Goal: Information Seeking & Learning: Learn about a topic

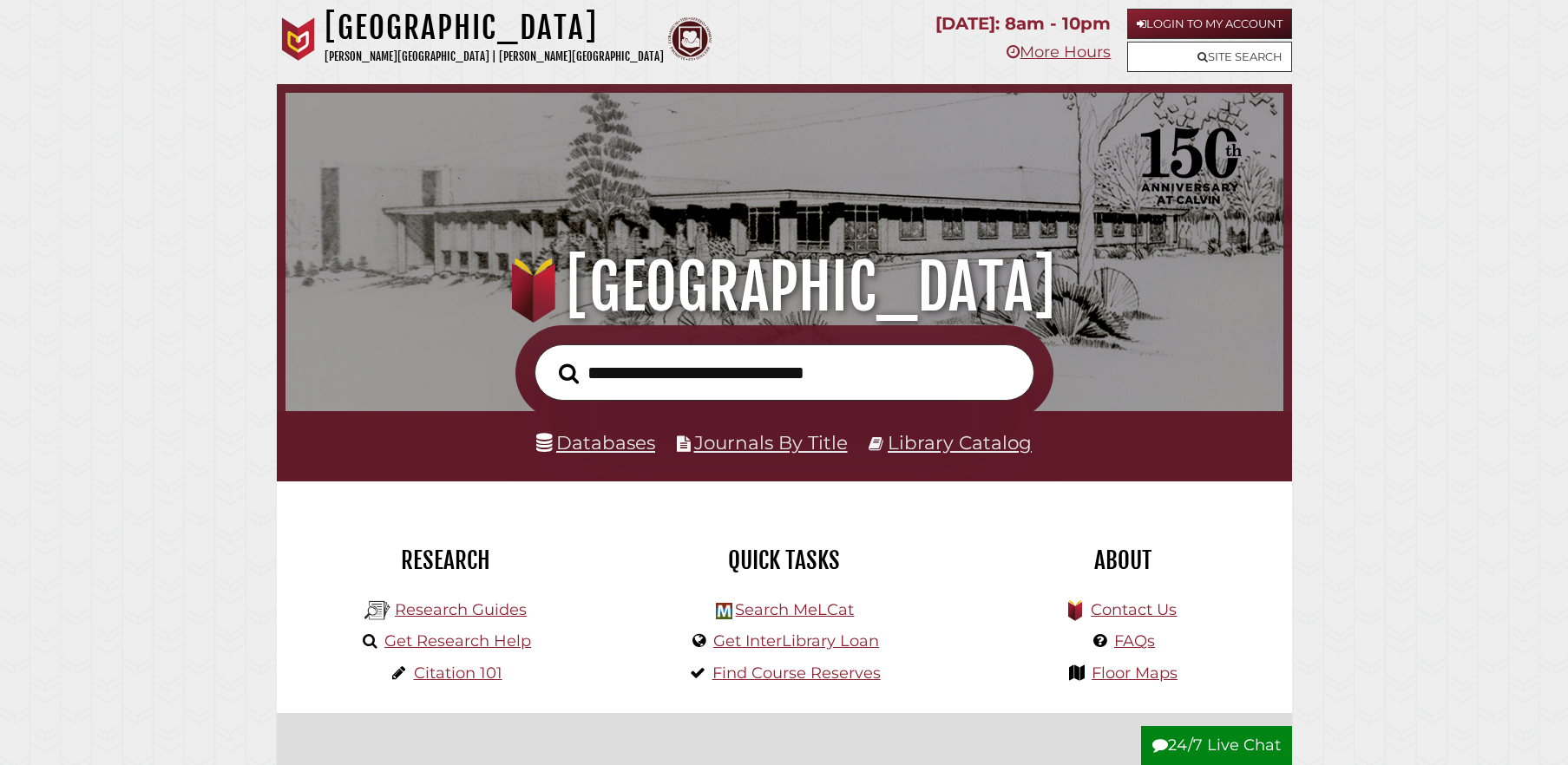
scroll to position [330, 989]
click at [1232, 21] on link "Login to My Account" at bounding box center [1210, 24] width 165 height 30
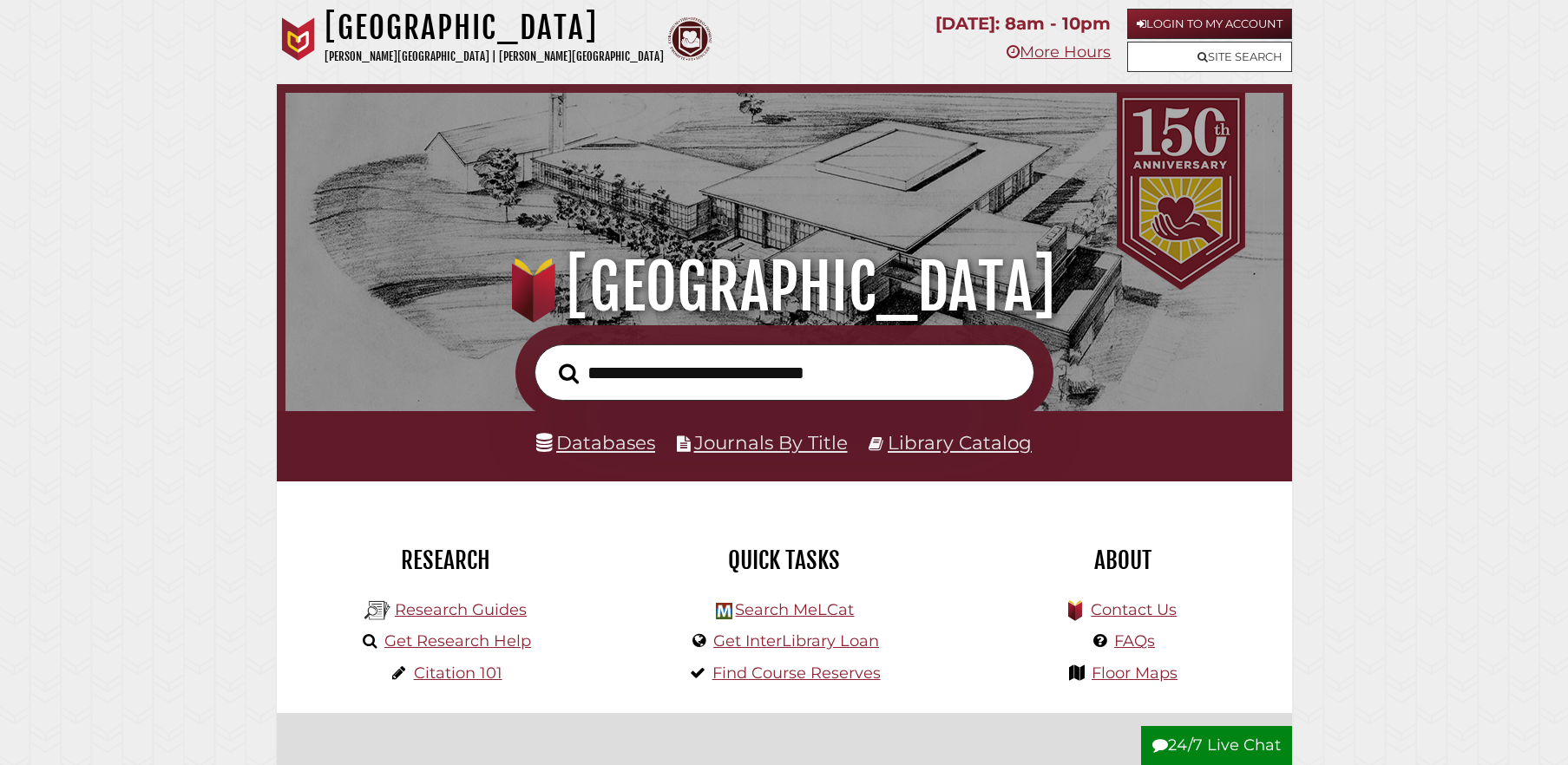
scroll to position [330, 989]
click at [1136, 29] on icon at bounding box center [1141, 24] width 10 height 11
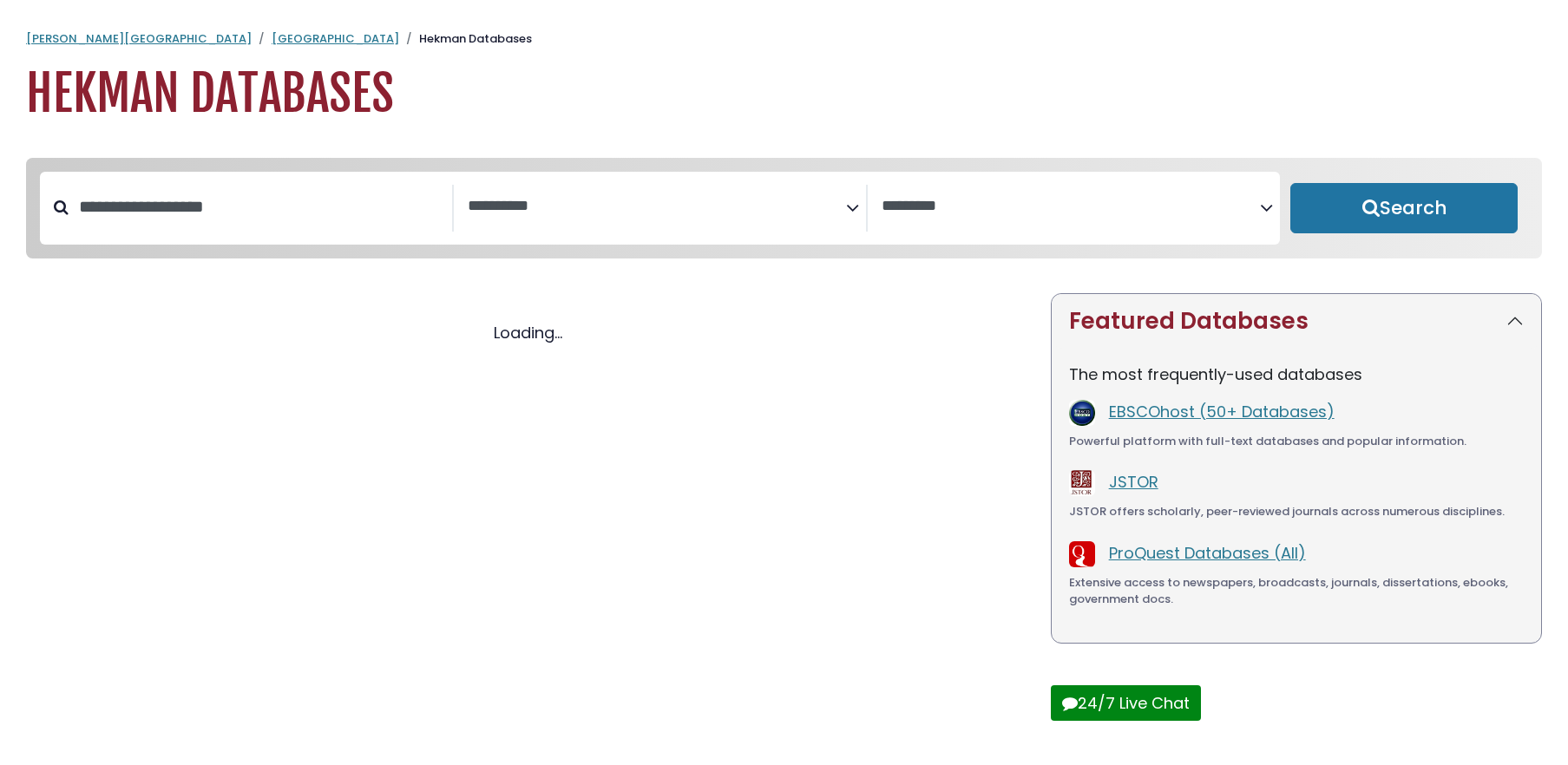
select select "Database Subject Filter"
select select "Database Vendors Filter"
select select "Database Subject Filter"
select select "Database Vendors Filter"
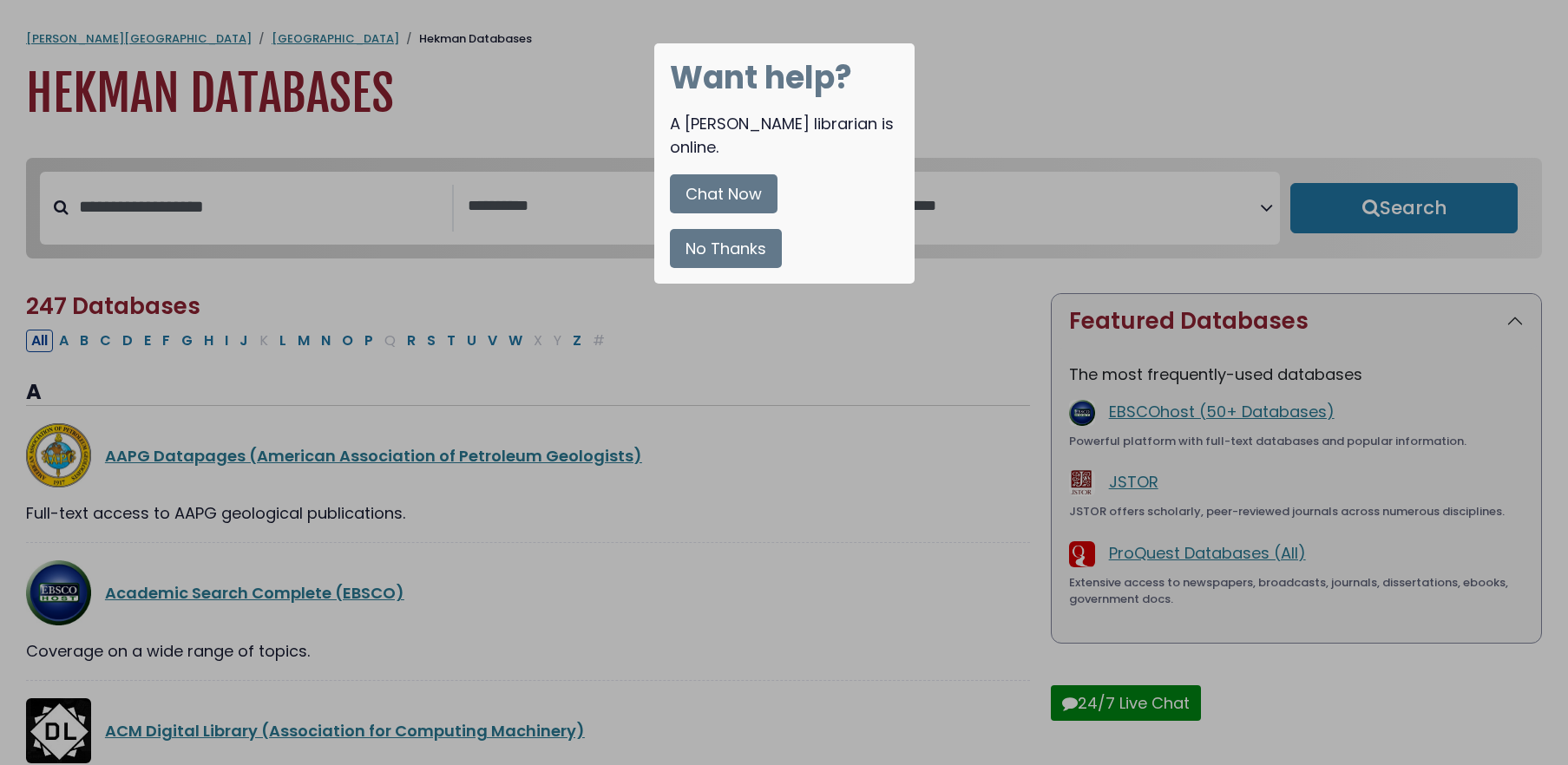
click at [686, 229] on button "No Thanks" at bounding box center [725, 248] width 112 height 39
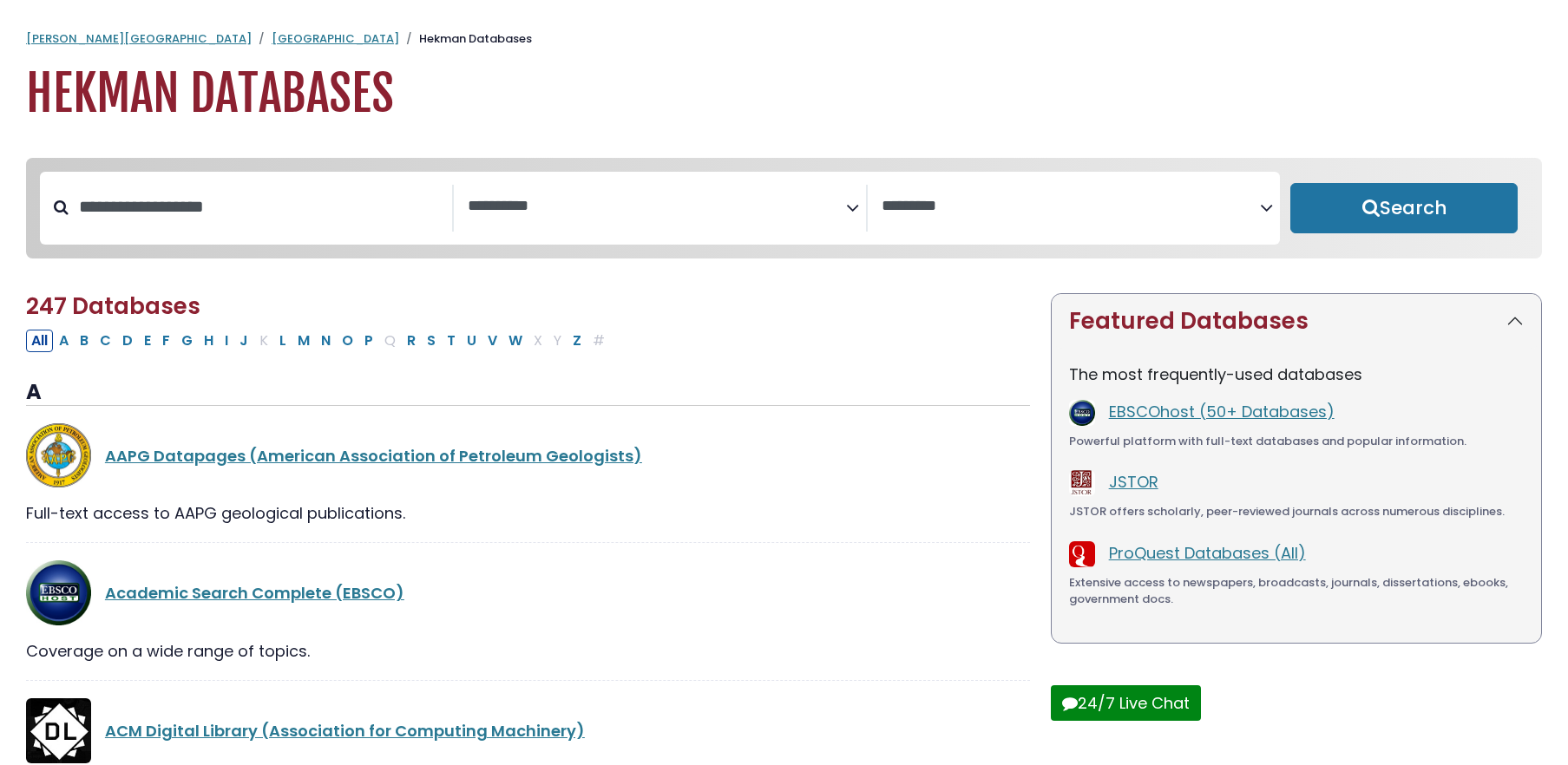
click at [158, 186] on div "Search filters" at bounding box center [260, 208] width 384 height 45
click at [151, 199] on input "Search database by title or keyword" at bounding box center [260, 207] width 384 height 29
click at [535, 206] on textarea "Search" at bounding box center [657, 207] width 378 height 18
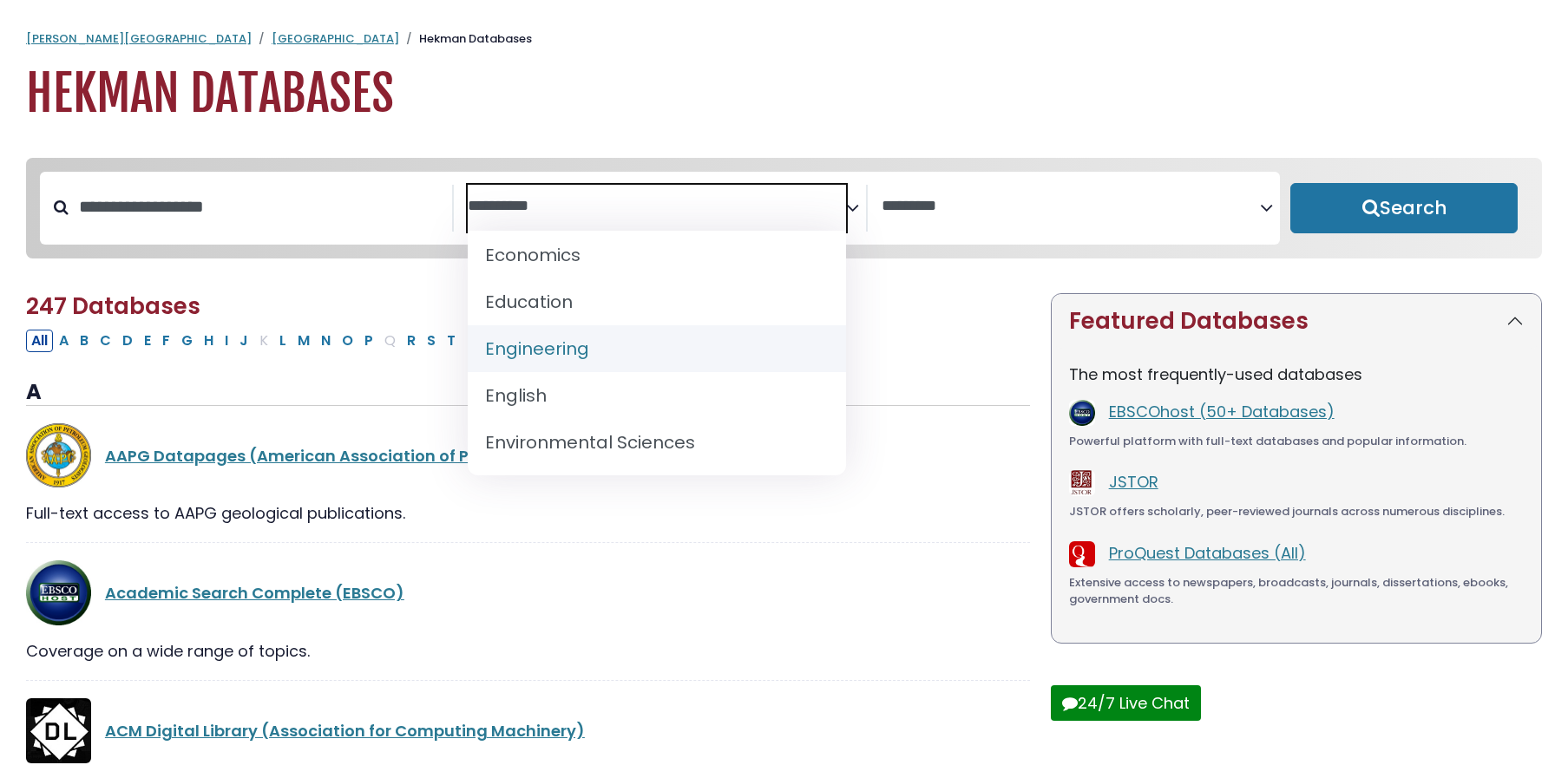
scroll to position [576, 0]
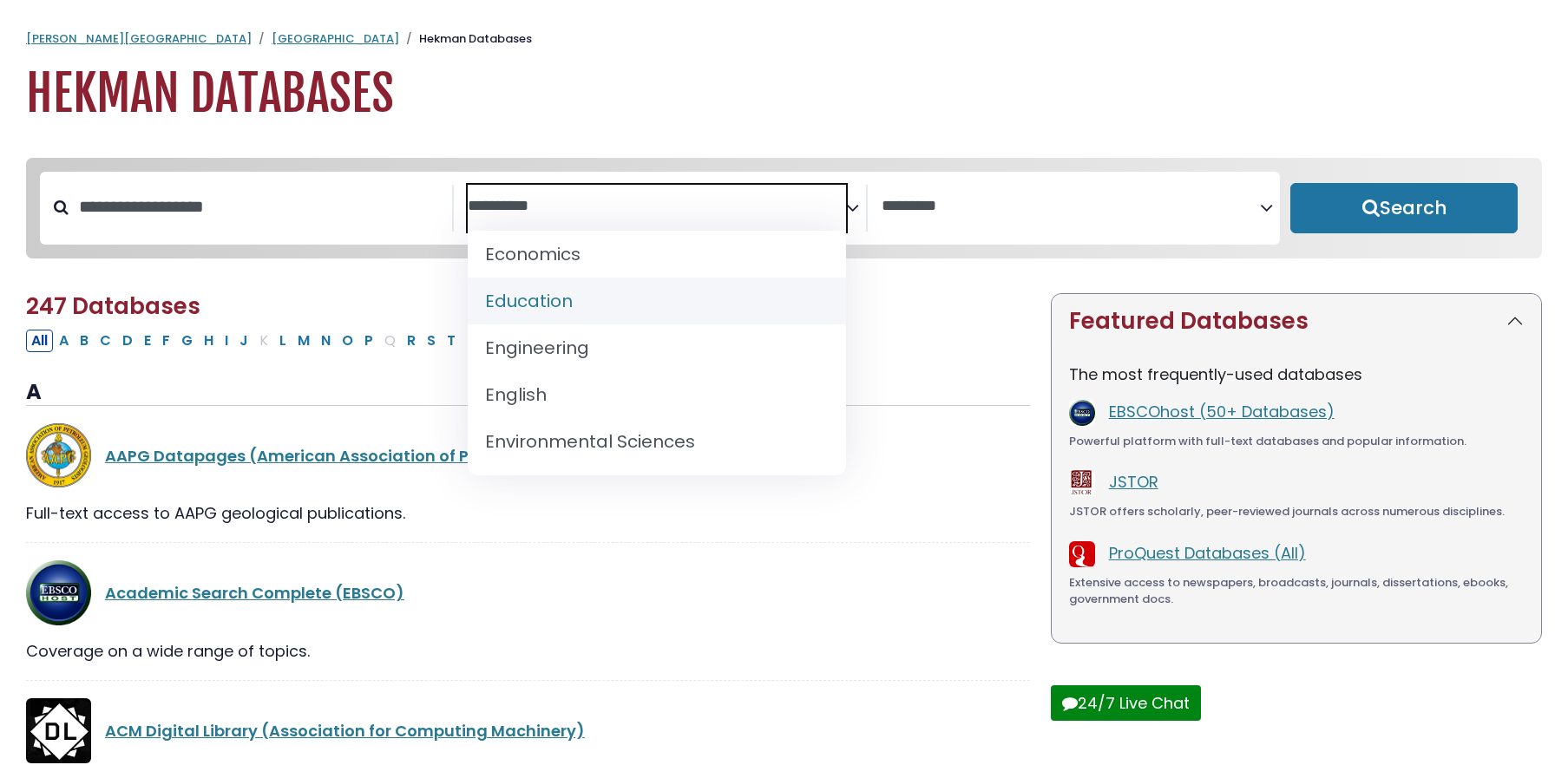
select select "*****"
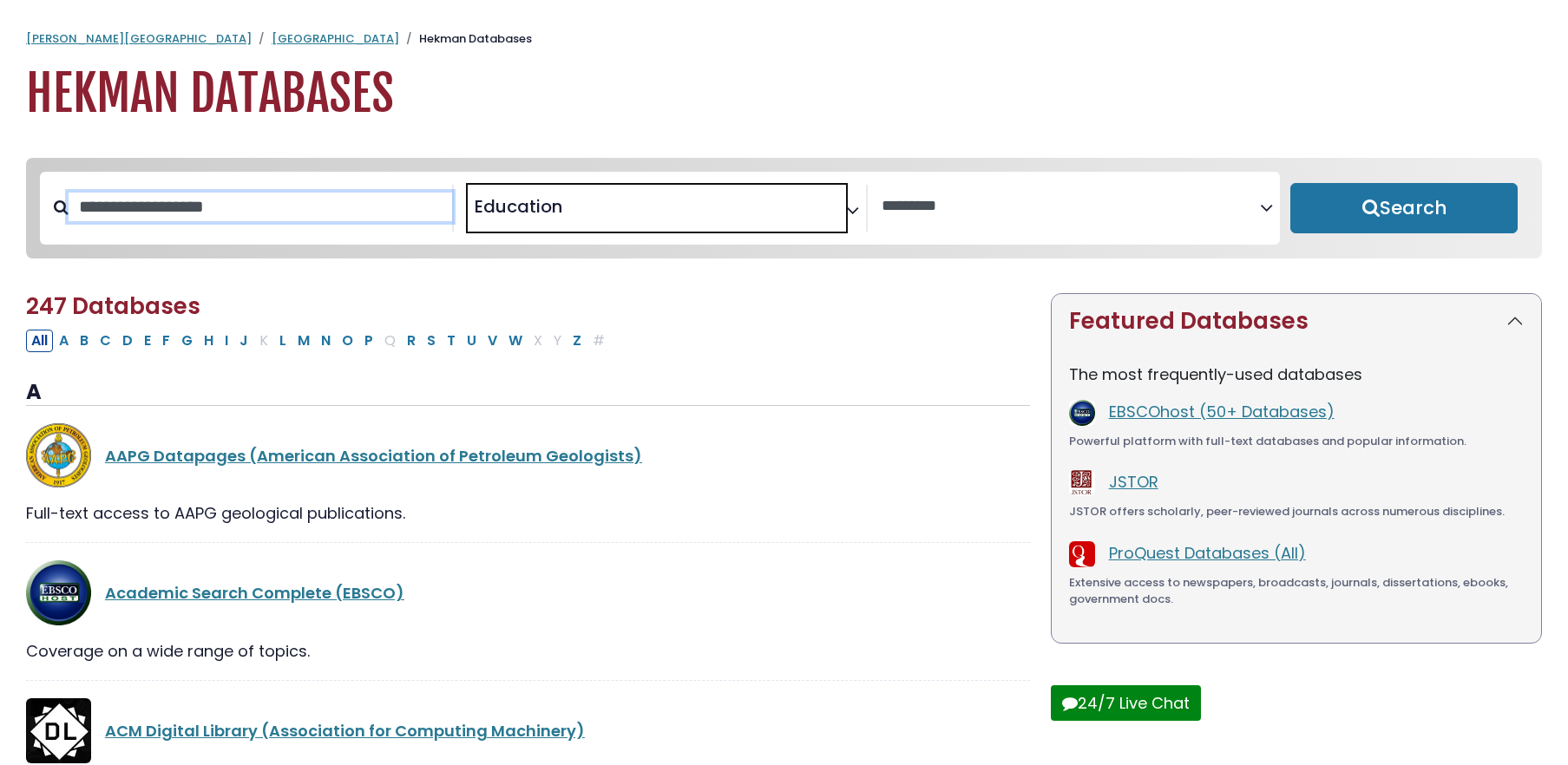
click at [290, 193] on input "Search database by title or keyword" at bounding box center [260, 207] width 384 height 29
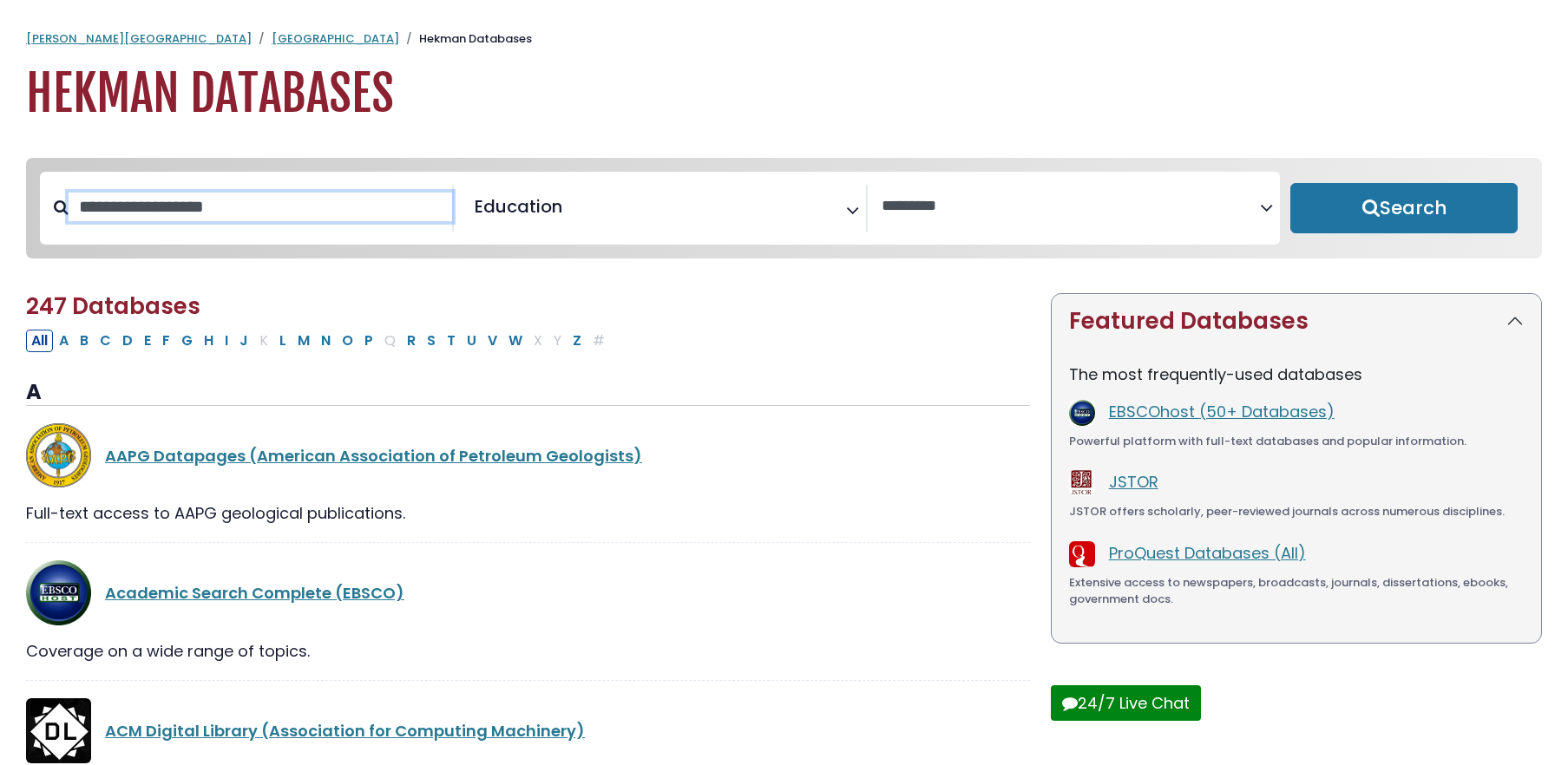
type input "*"
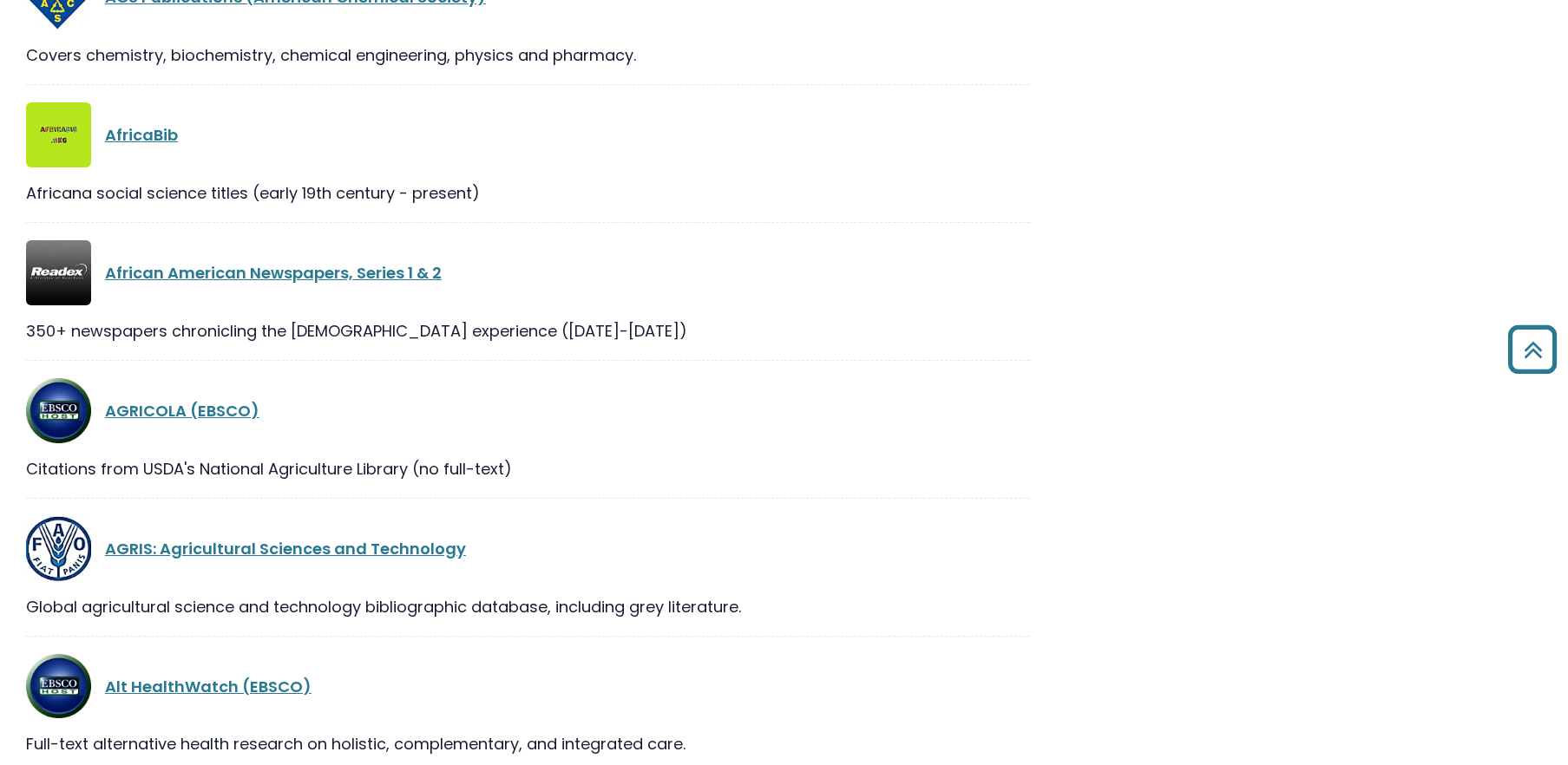
scroll to position [0, 0]
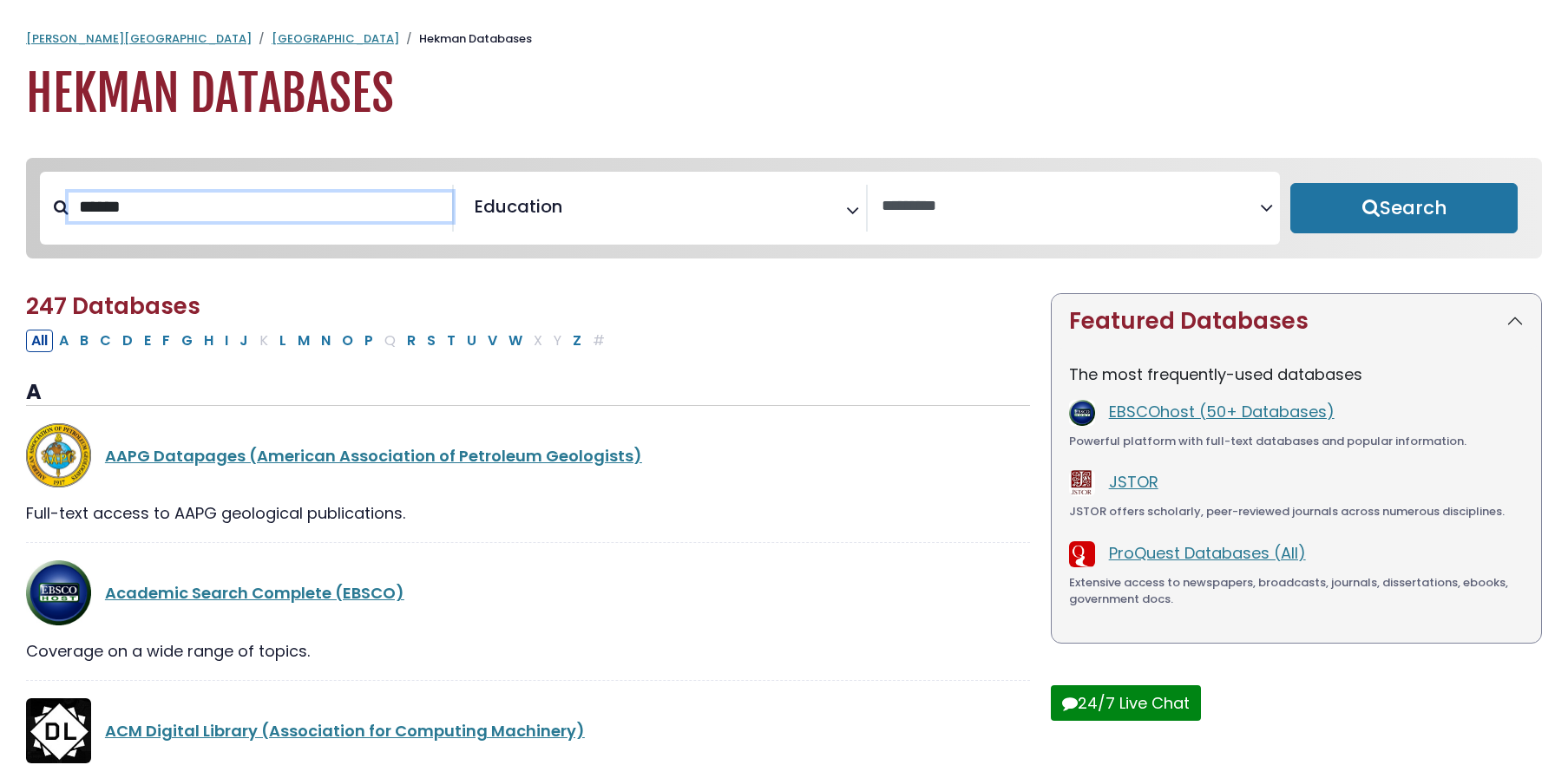
type input "******"
click at [1290, 183] on button "Search" at bounding box center [1403, 208] width 228 height 50
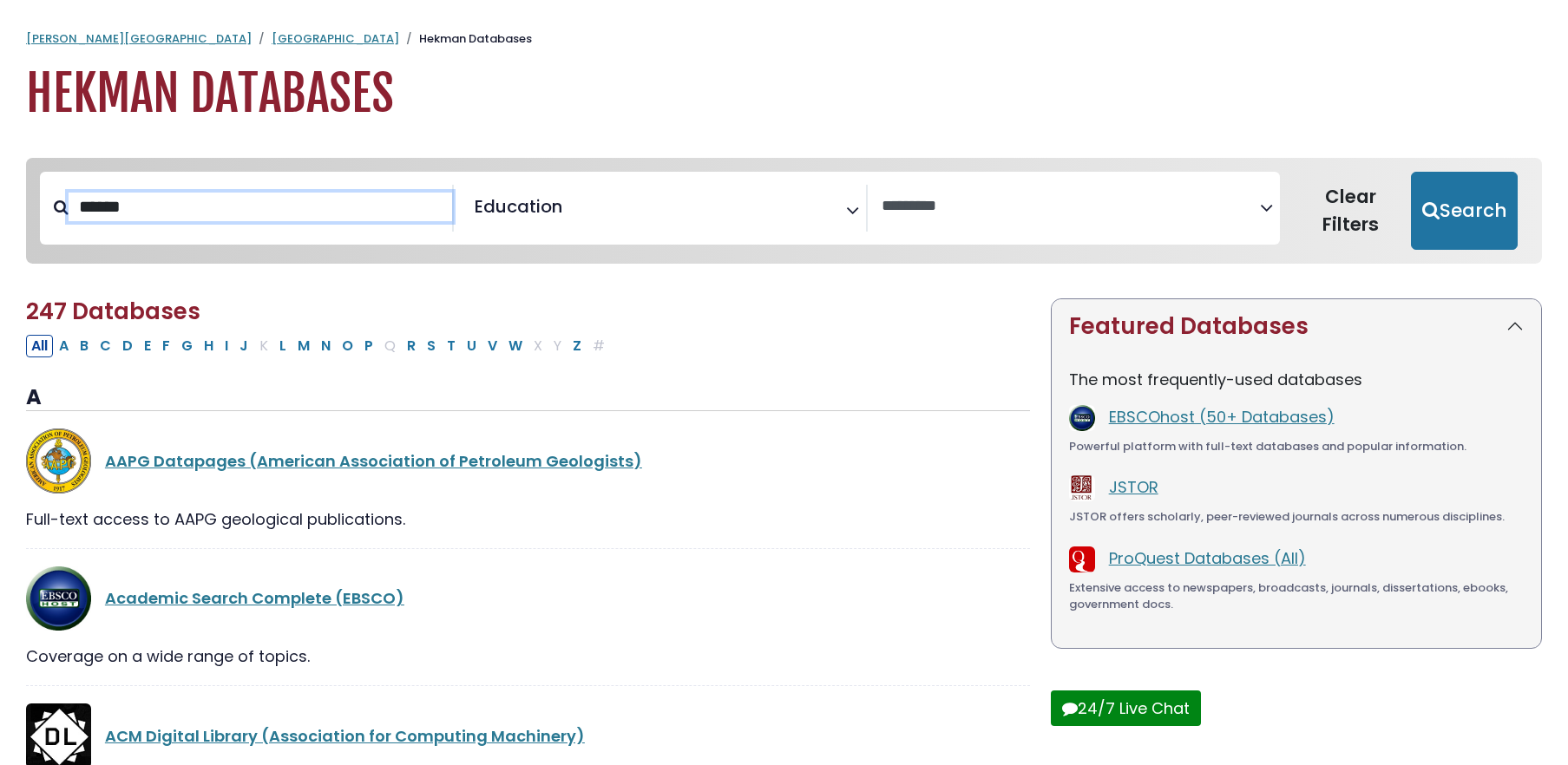
select select "Database Vendors Filter"
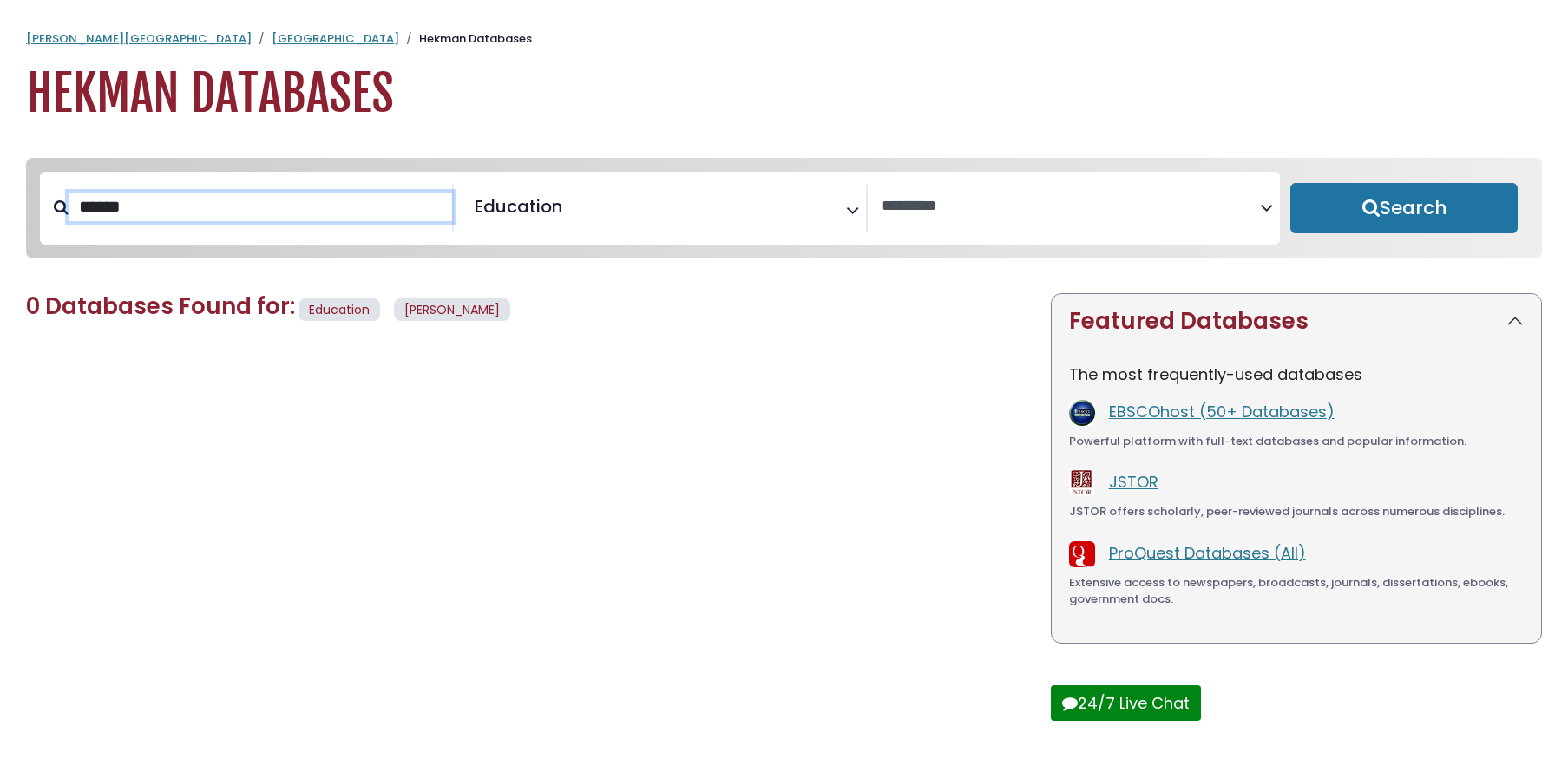
select select "Database Subject Filter"
select select "Database Vendors Filter"
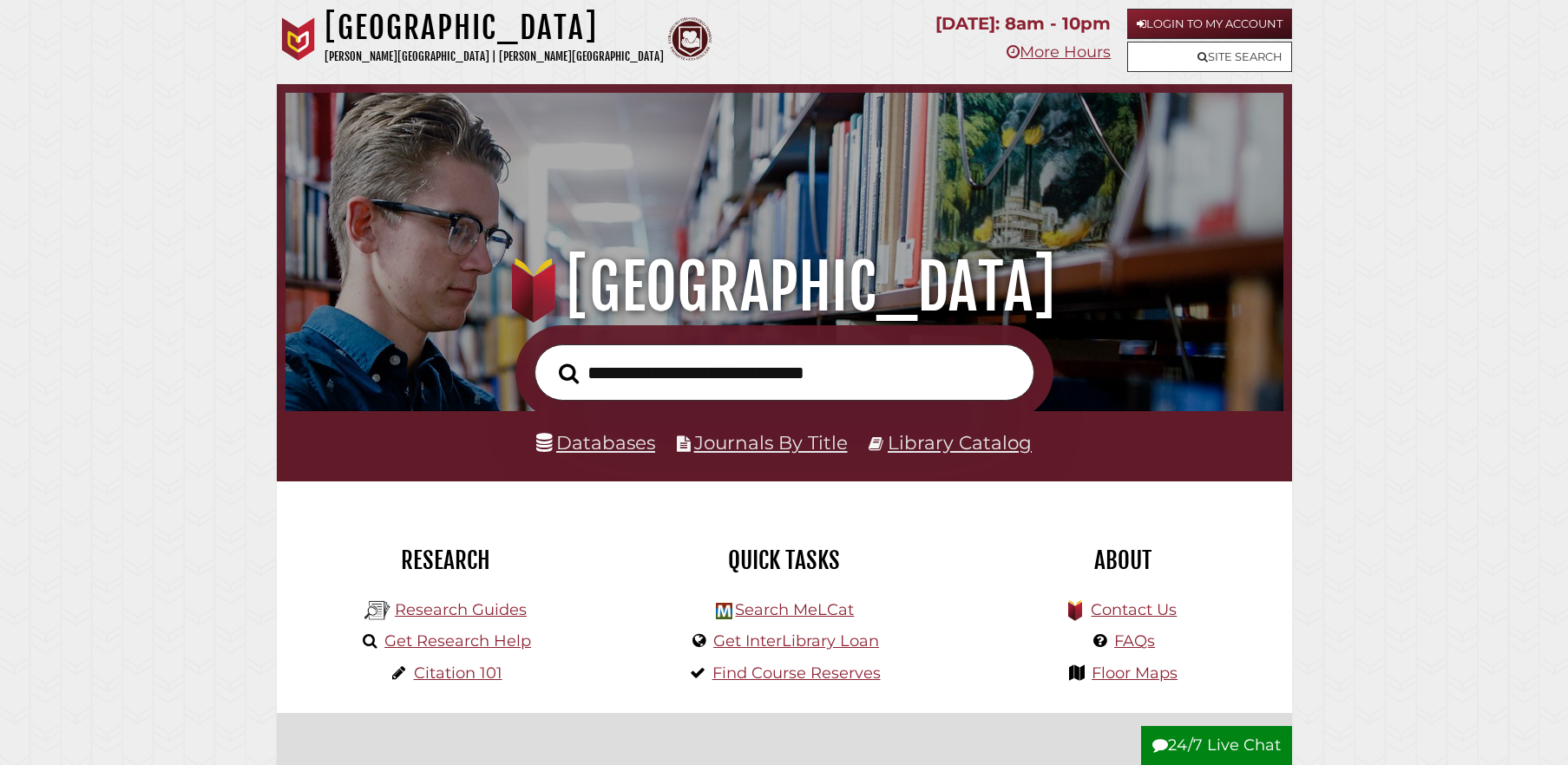
scroll to position [330, 989]
click at [474, 607] on link "Research Guides" at bounding box center [460, 609] width 131 height 19
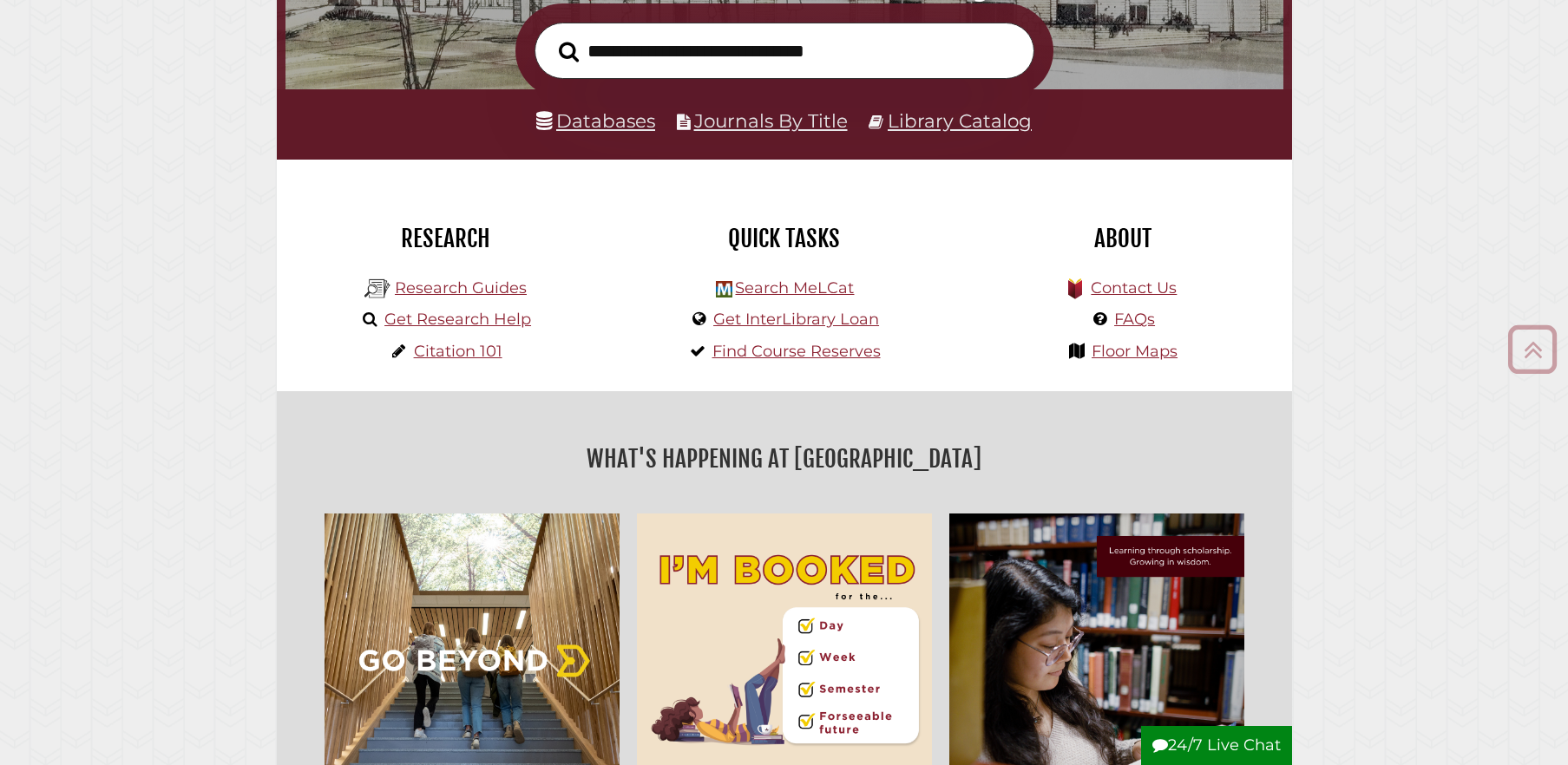
scroll to position [326, 0]
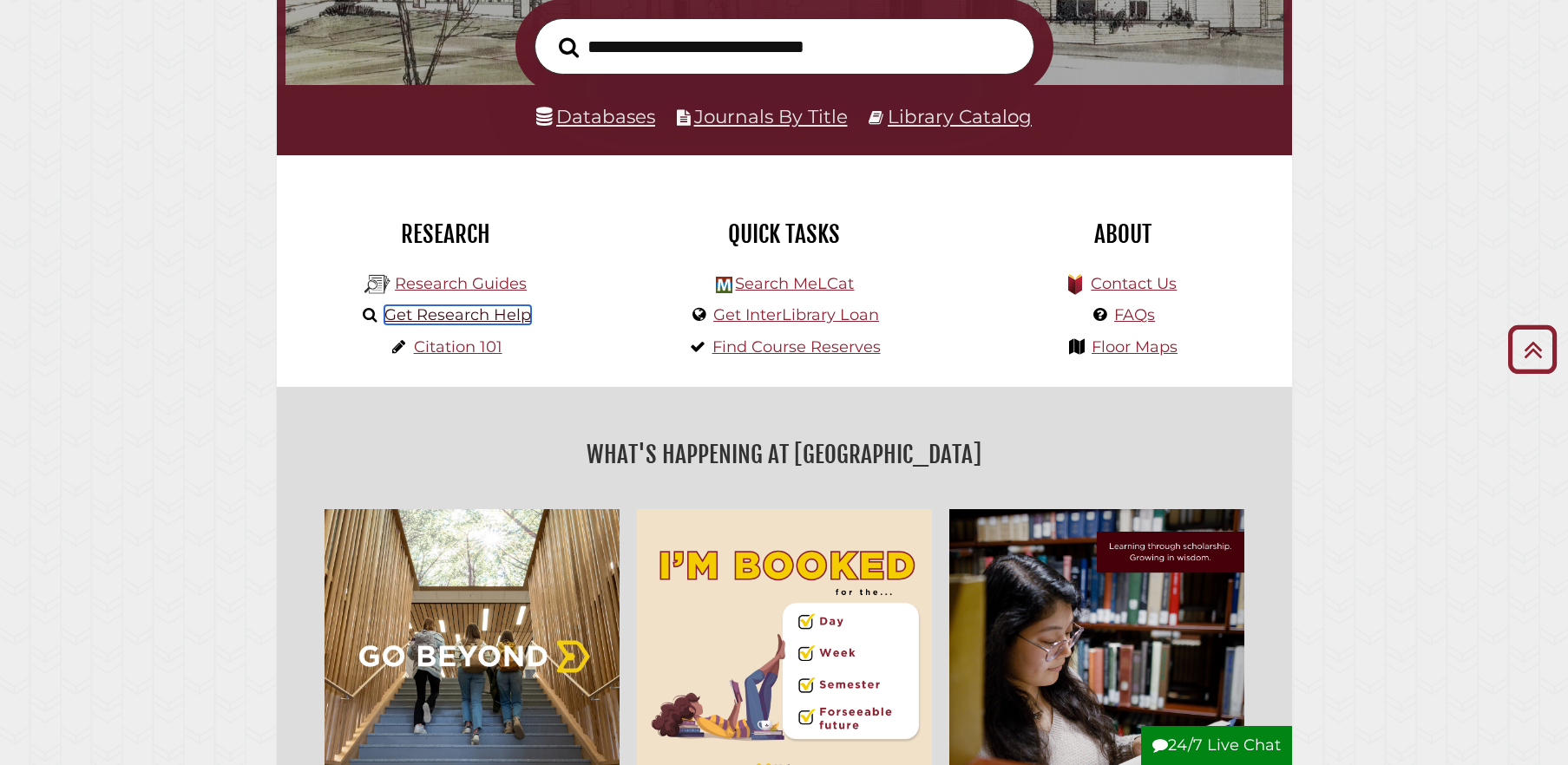
click at [464, 317] on link "Get Research Help" at bounding box center [458, 315] width 147 height 19
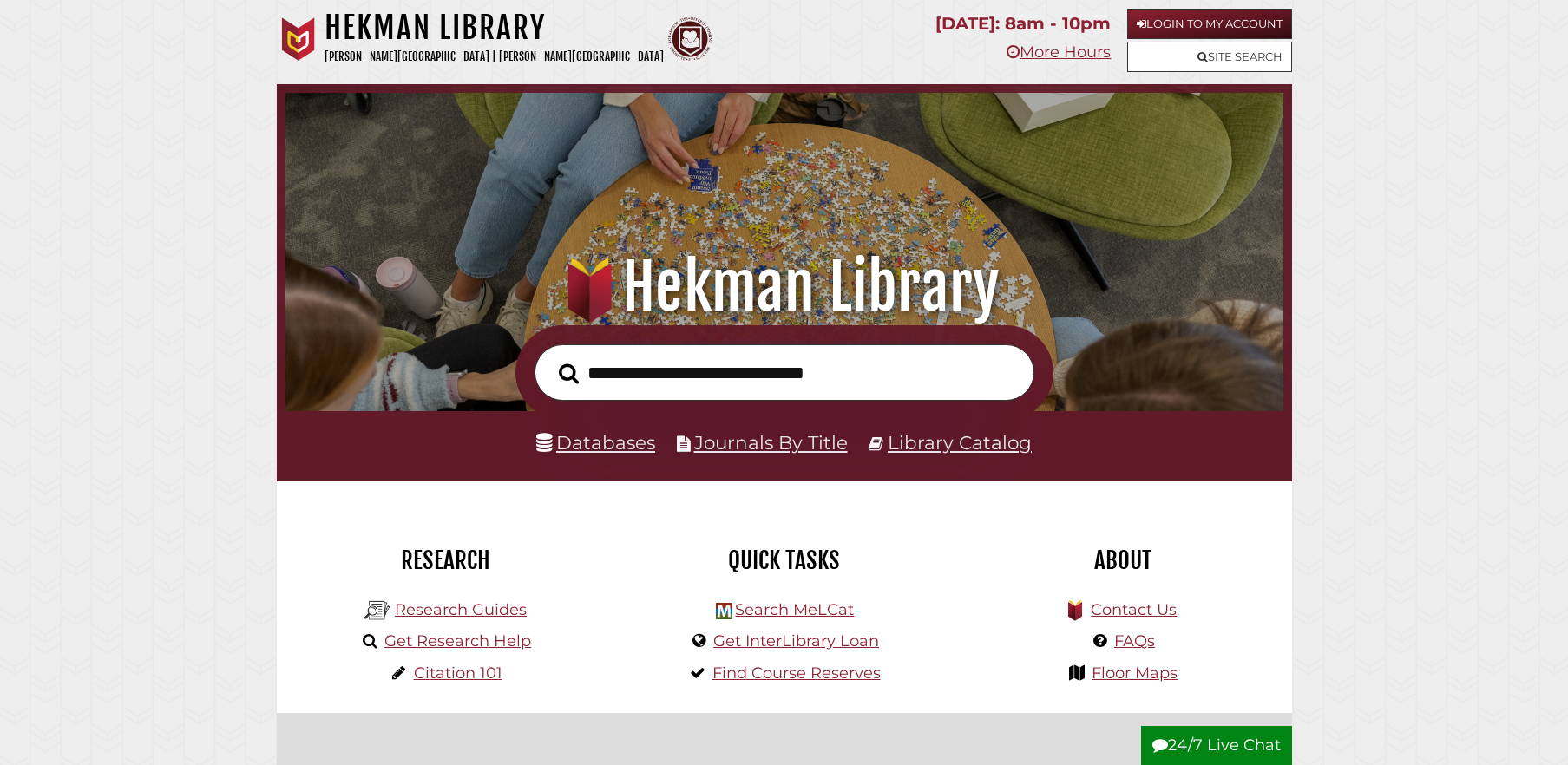
click at [475, 555] on h2 "Research" at bounding box center [446, 560] width 312 height 30
click at [689, 385] on input "text" at bounding box center [784, 373] width 500 height 56
type input "*"
type input "*******"
type input "**********"
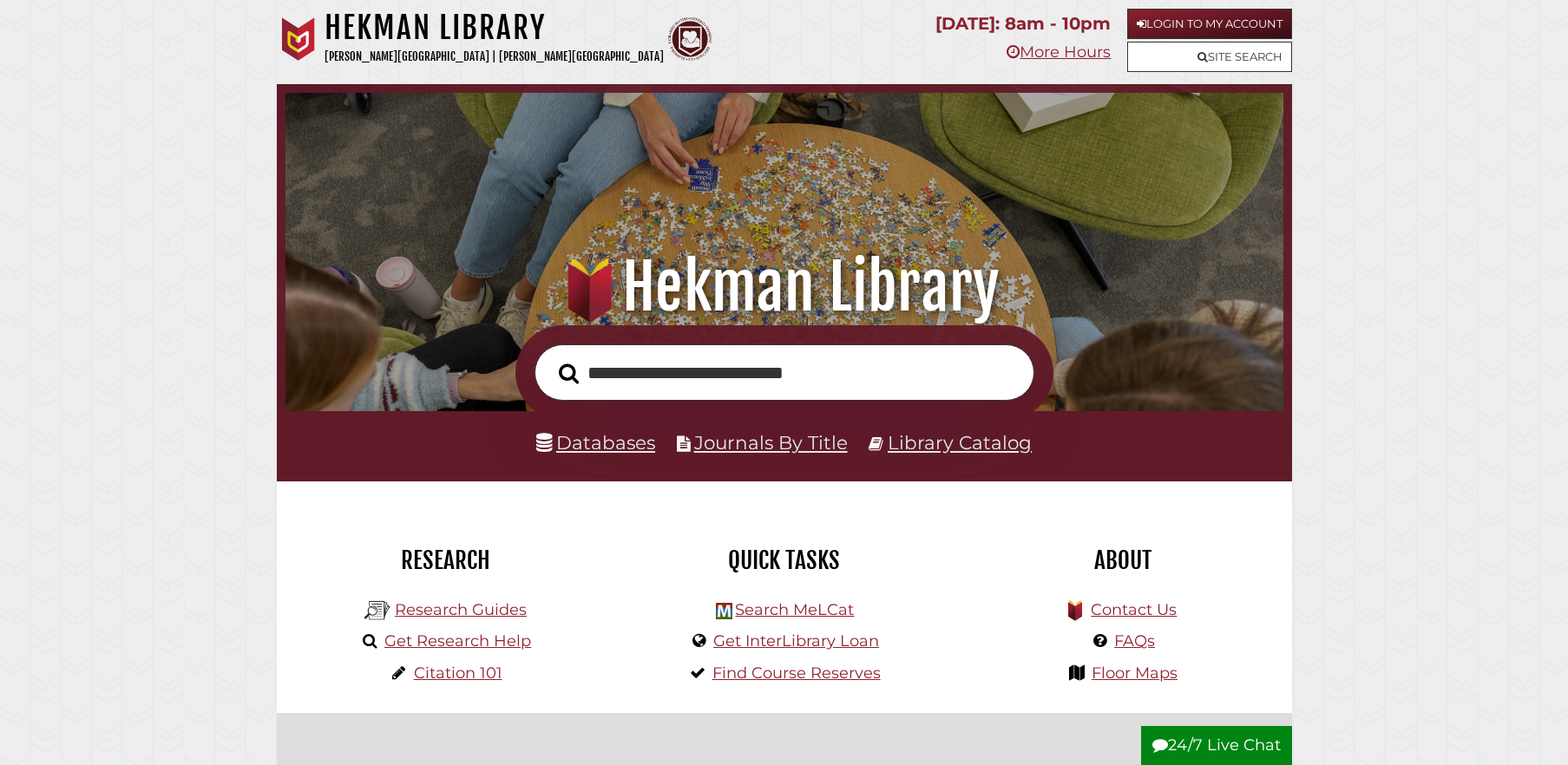
type input "**********"
click at [550, 358] on button "Search" at bounding box center [568, 373] width 37 height 31
